Goal: Task Accomplishment & Management: Use online tool/utility

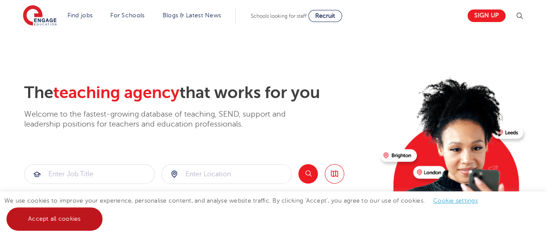
click at [63, 218] on link "Accept all cookies" at bounding box center [54, 219] width 96 height 23
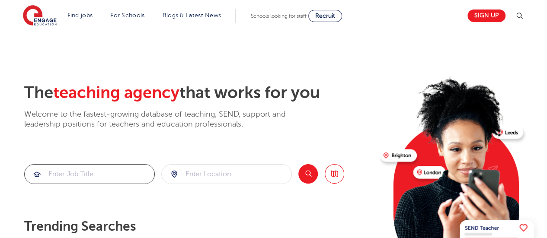
click at [59, 178] on input "search" at bounding box center [90, 174] width 130 height 19
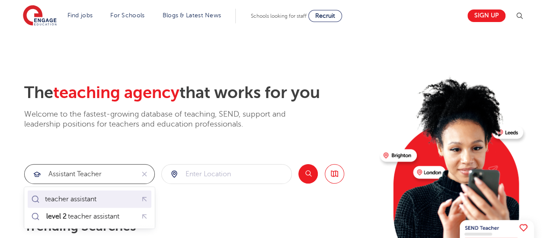
click at [85, 202] on div "teacher assistant" at bounding box center [70, 199] width 51 height 9
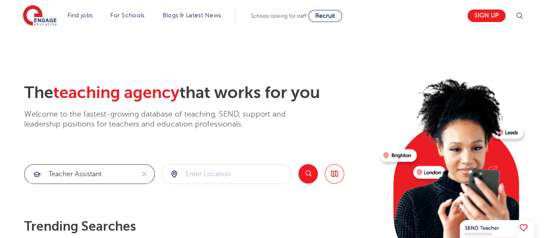
type input "teacher assistant"
click at [190, 175] on input "search" at bounding box center [227, 174] width 130 height 19
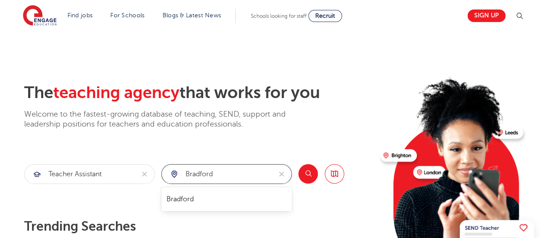
type input "Bradford"
click at [309, 173] on button "Search" at bounding box center [307, 173] width 19 height 19
click at [311, 175] on button "Search" at bounding box center [307, 173] width 19 height 19
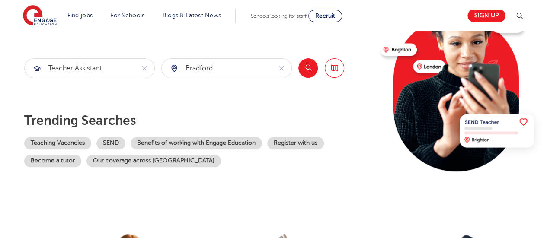
scroll to position [127, 0]
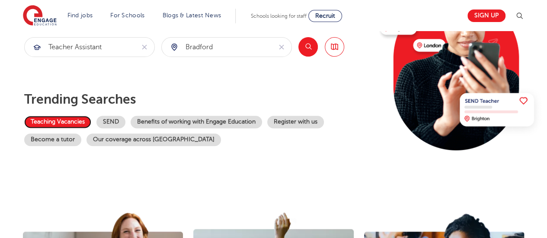
click at [67, 124] on link "Teaching Vacancies" at bounding box center [57, 122] width 67 height 13
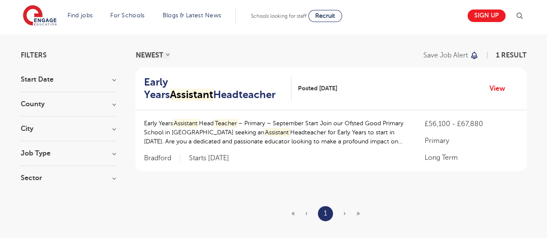
scroll to position [60, 0]
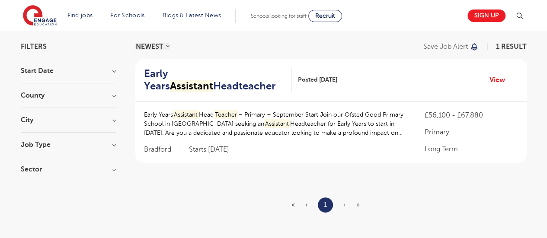
click at [346, 205] on span "›" at bounding box center [344, 205] width 3 height 8
